Goal: Information Seeking & Learning: Learn about a topic

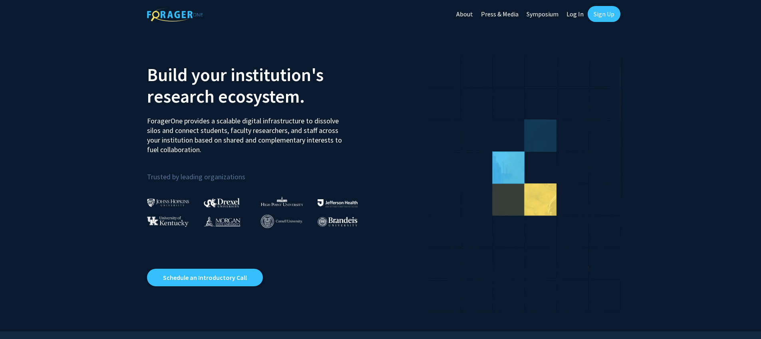
click at [584, 15] on link "Log In" at bounding box center [574, 14] width 25 height 28
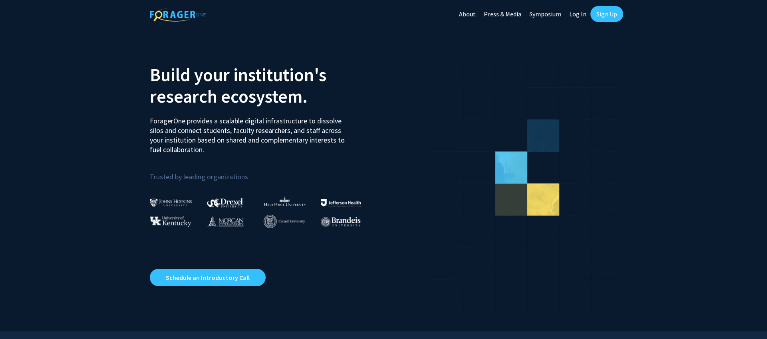
select select
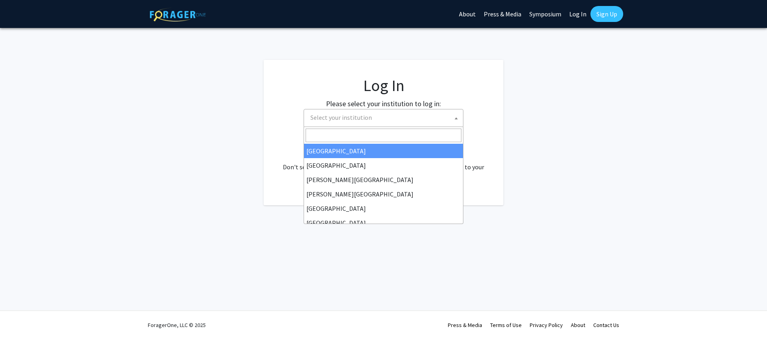
click at [456, 121] on span at bounding box center [456, 118] width 8 height 18
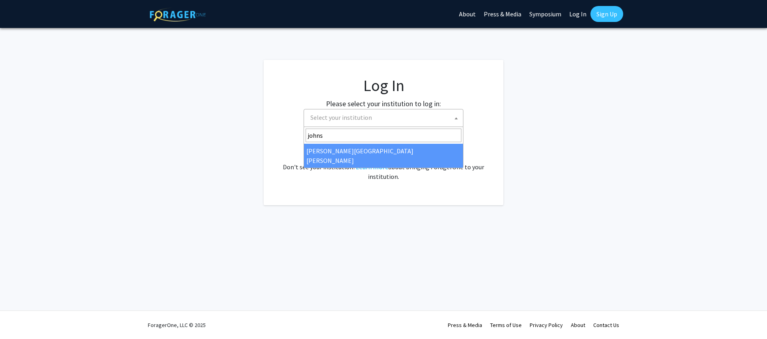
type input "johns"
select select "1"
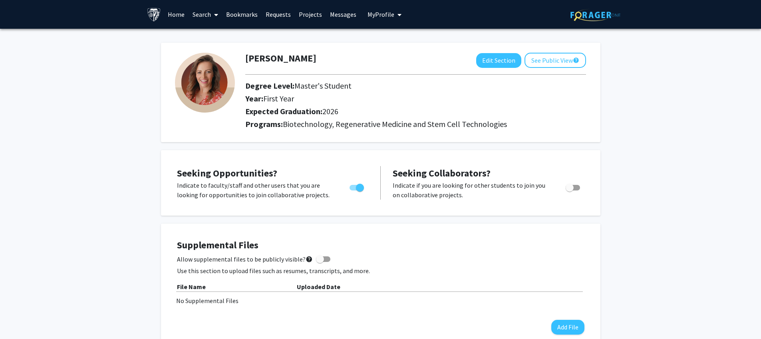
click at [181, 14] on link "Home" at bounding box center [176, 14] width 25 height 28
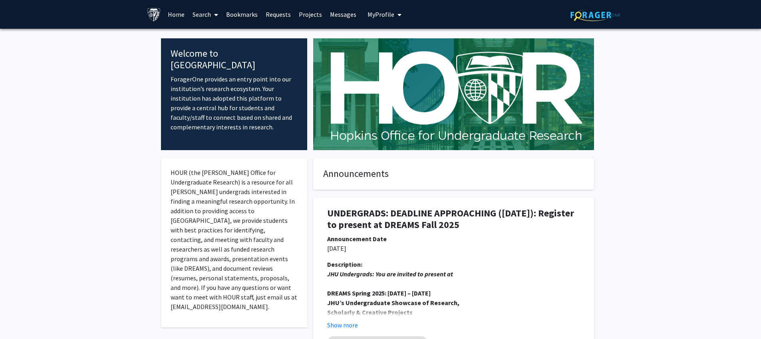
click at [212, 11] on span at bounding box center [214, 15] width 7 height 28
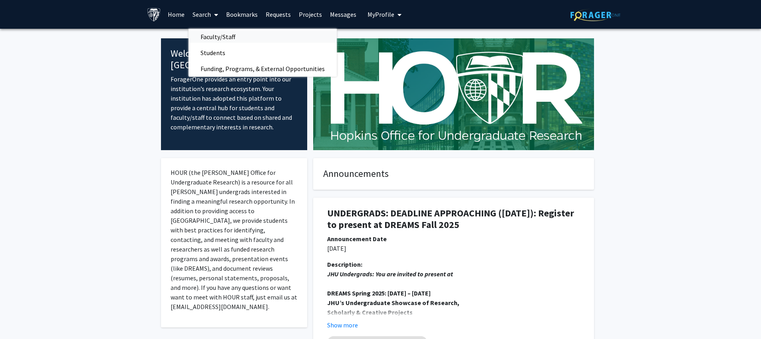
click at [215, 36] on span "Faculty/Staff" at bounding box center [218, 37] width 59 height 16
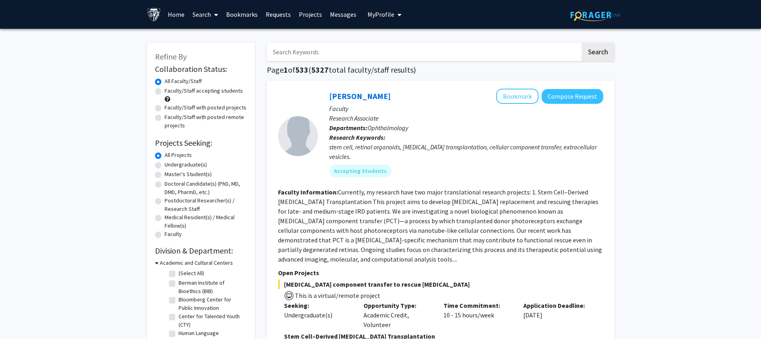
click at [165, 91] on label "Faculty/Staff accepting students" at bounding box center [204, 91] width 78 height 8
click at [165, 91] on input "Faculty/Staff accepting students" at bounding box center [167, 89] width 5 height 5
radio input "true"
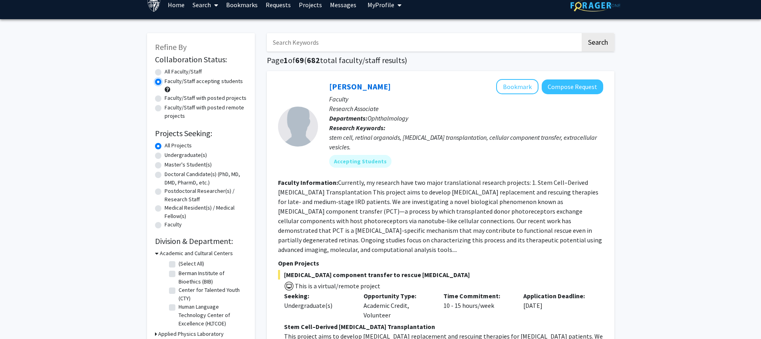
scroll to position [10, 0]
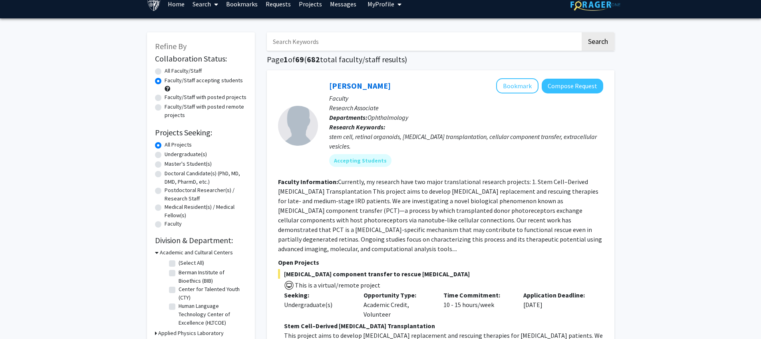
click at [165, 165] on label "Master's Student(s)" at bounding box center [188, 164] width 47 height 8
click at [165, 165] on input "Master's Student(s)" at bounding box center [167, 162] width 5 height 5
radio input "true"
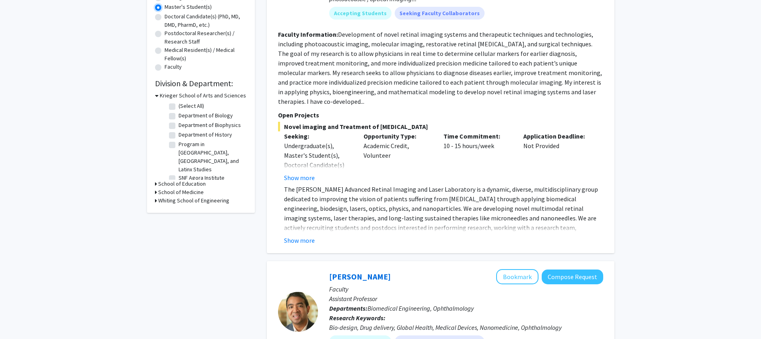
scroll to position [181, 0]
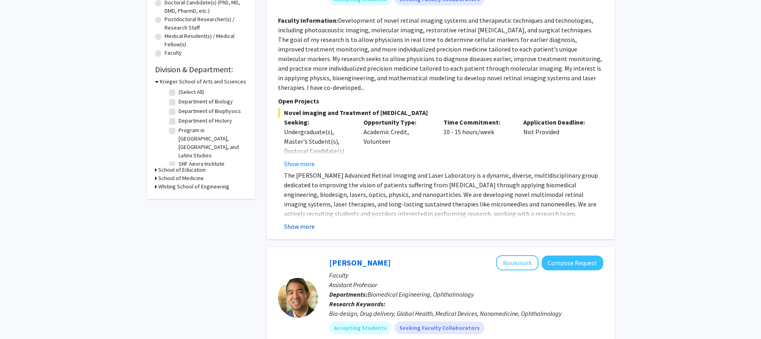
click at [297, 222] on button "Show more" at bounding box center [299, 227] width 31 height 10
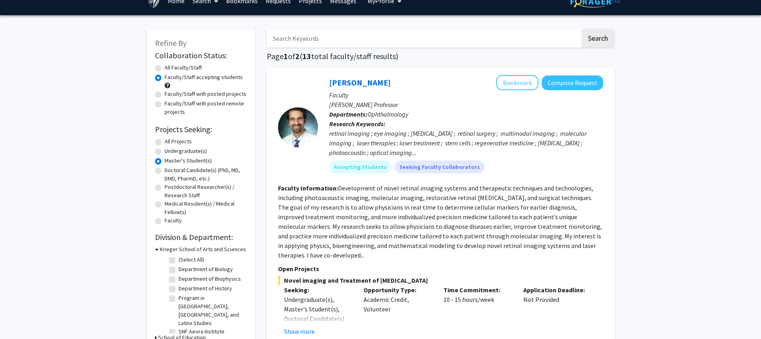
scroll to position [0, 0]
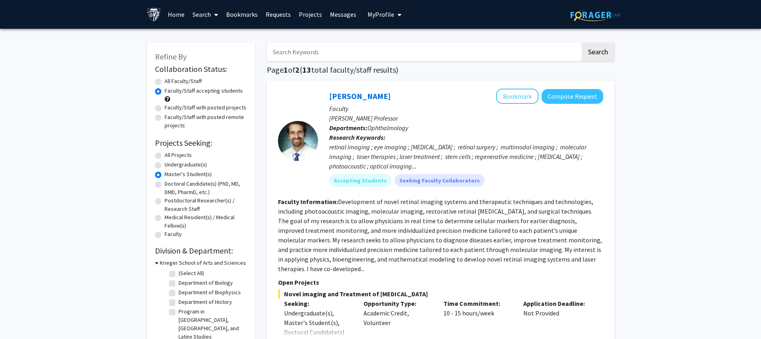
click at [213, 16] on span at bounding box center [214, 15] width 7 height 28
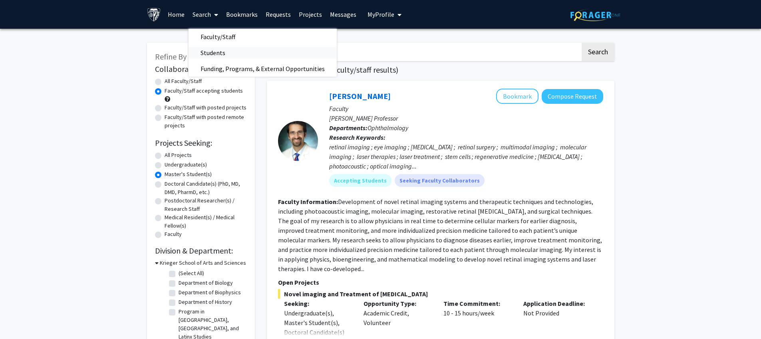
click at [212, 53] on span "Students" at bounding box center [213, 53] width 49 height 16
